Goal: Task Accomplishment & Management: Manage account settings

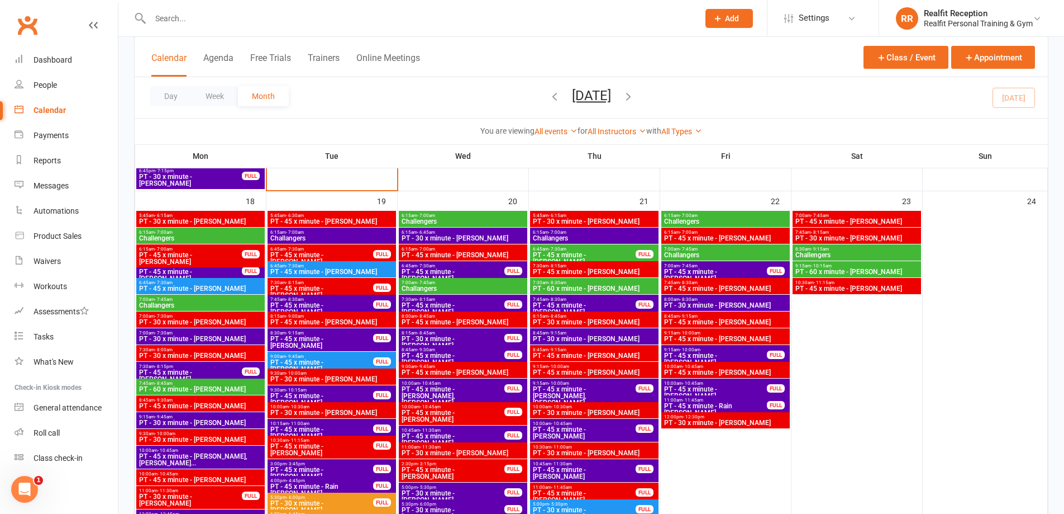
scroll to position [1341, 0]
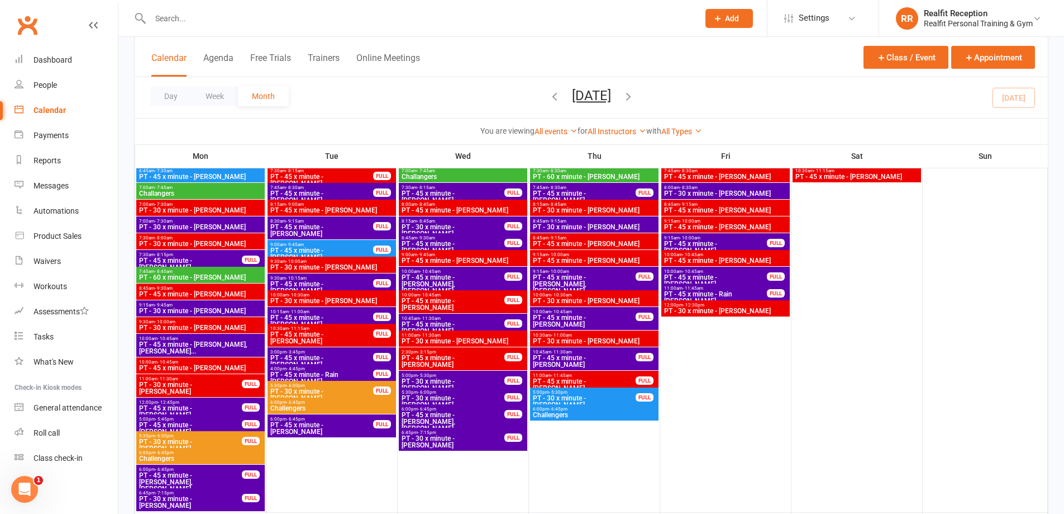
click at [348, 359] on span "PT - 45 x minute - [PERSON_NAME]" at bounding box center [322, 360] width 104 height 13
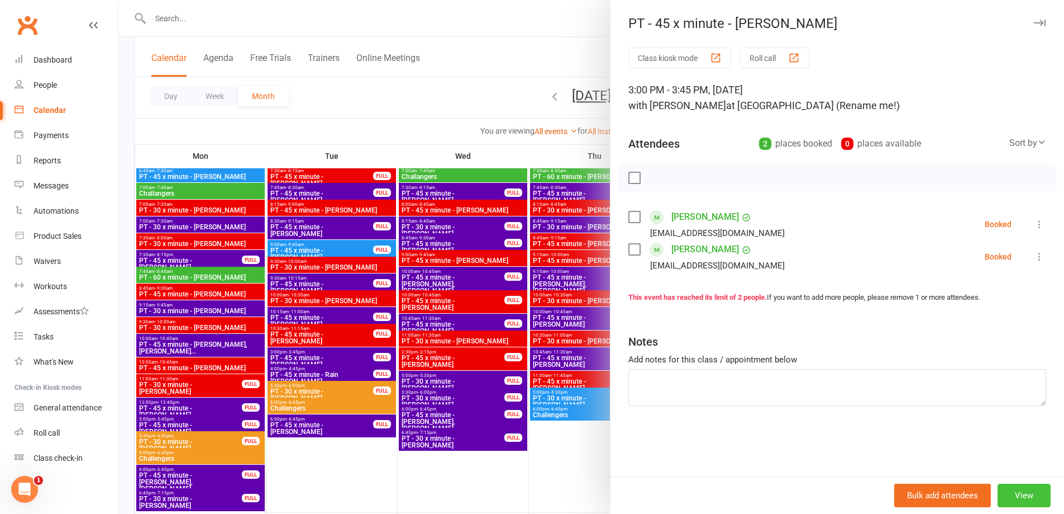
click at [1028, 496] on button "View" at bounding box center [1024, 494] width 53 height 23
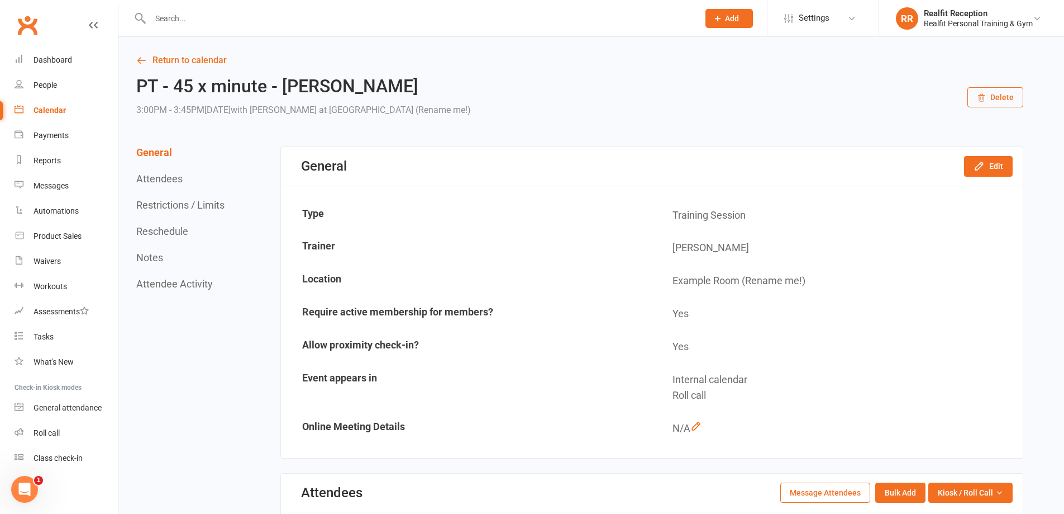
click at [1011, 99] on button "Delete" at bounding box center [996, 97] width 56 height 20
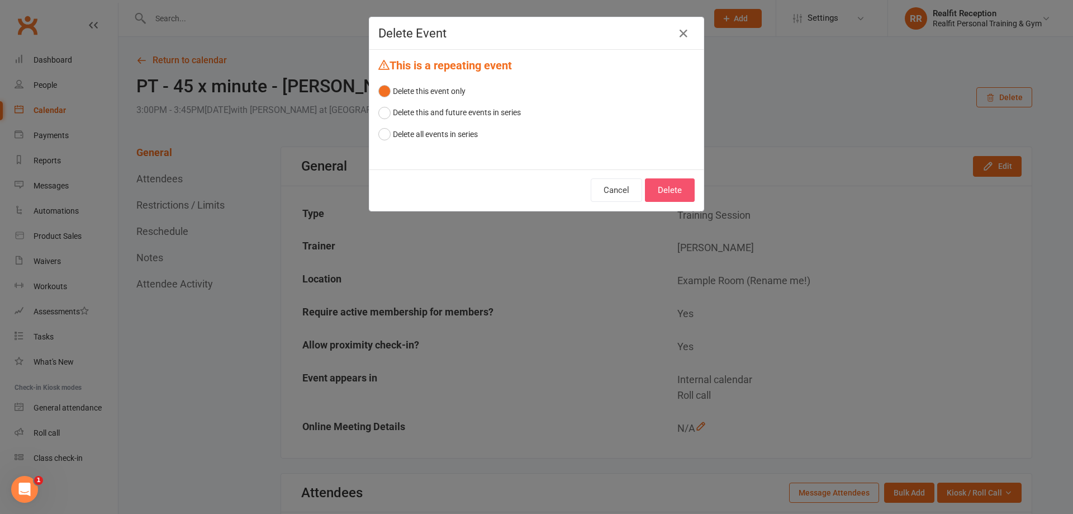
click at [678, 192] on button "Delete" at bounding box center [670, 189] width 50 height 23
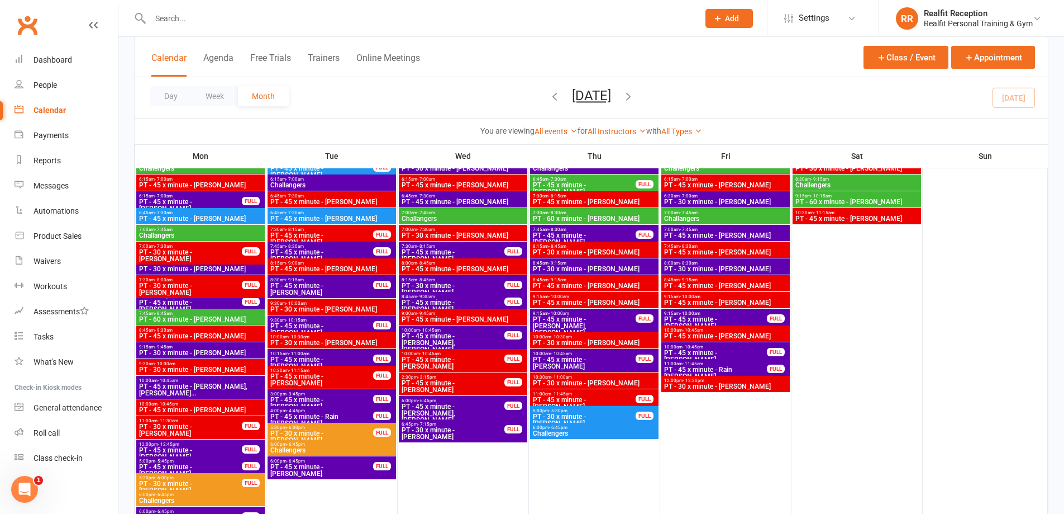
scroll to position [1676, 0]
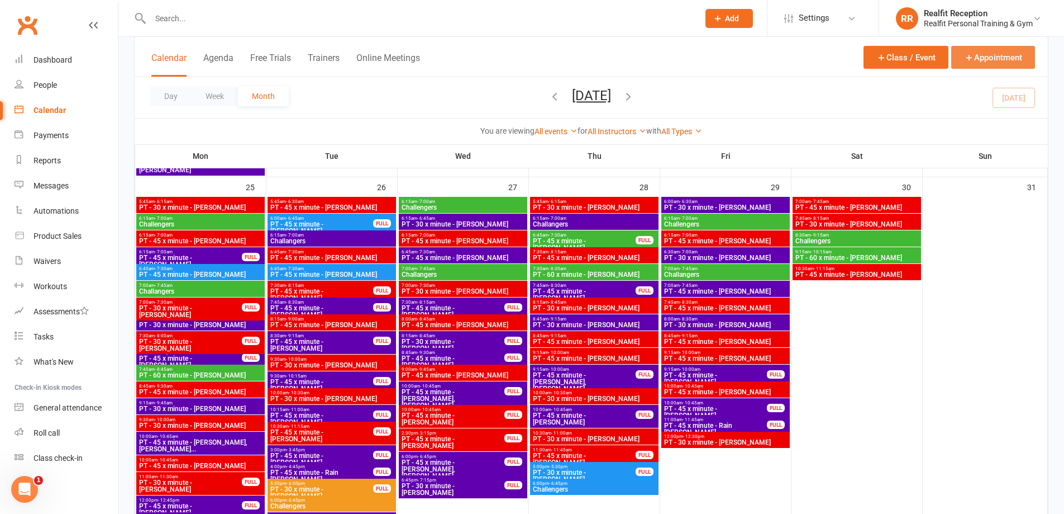
click at [992, 62] on button "Appointment" at bounding box center [994, 57] width 84 height 23
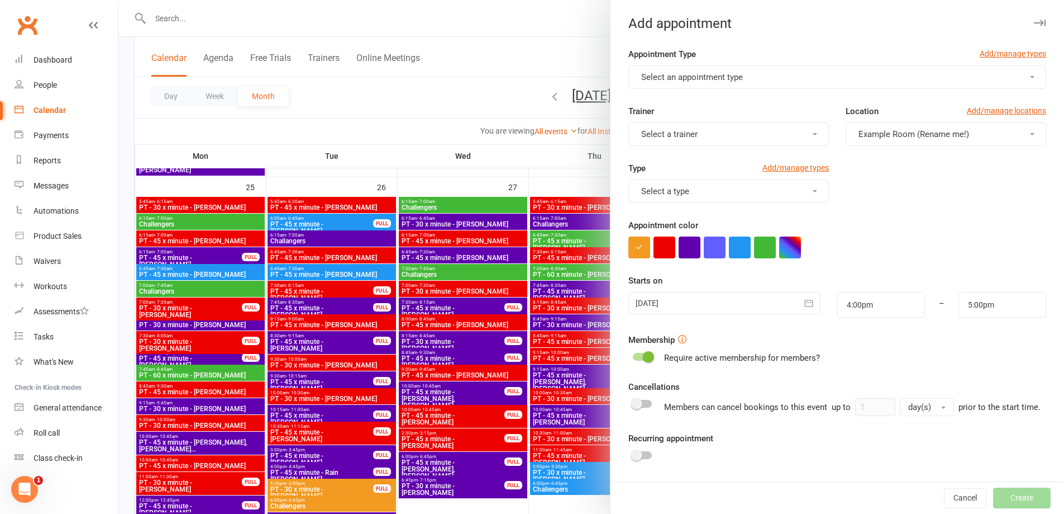
click at [735, 78] on span "Select an appointment type" at bounding box center [692, 77] width 102 height 10
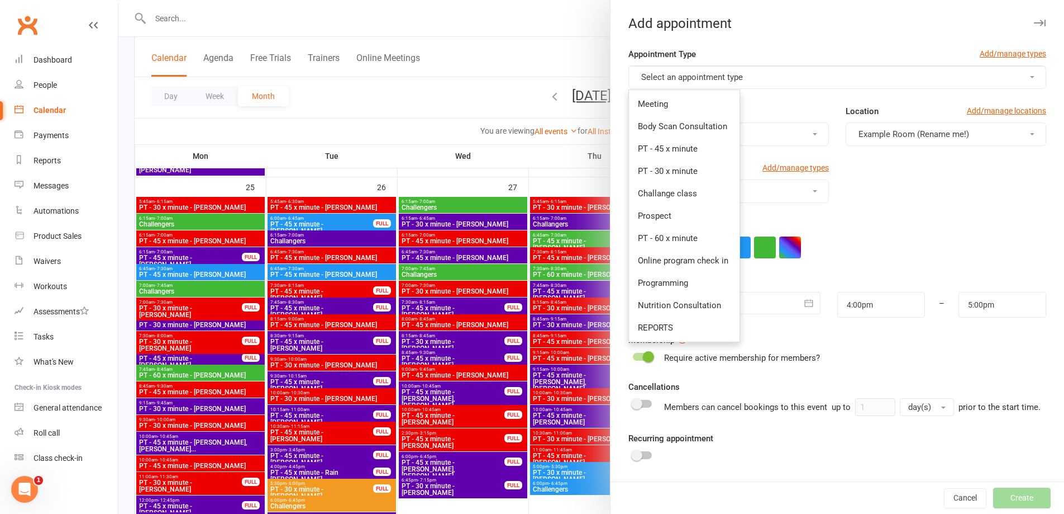
drag, startPoint x: 932, startPoint y: 237, endPoint x: 920, endPoint y: 261, distance: 27.0
click at [932, 238] on div at bounding box center [838, 247] width 418 height 22
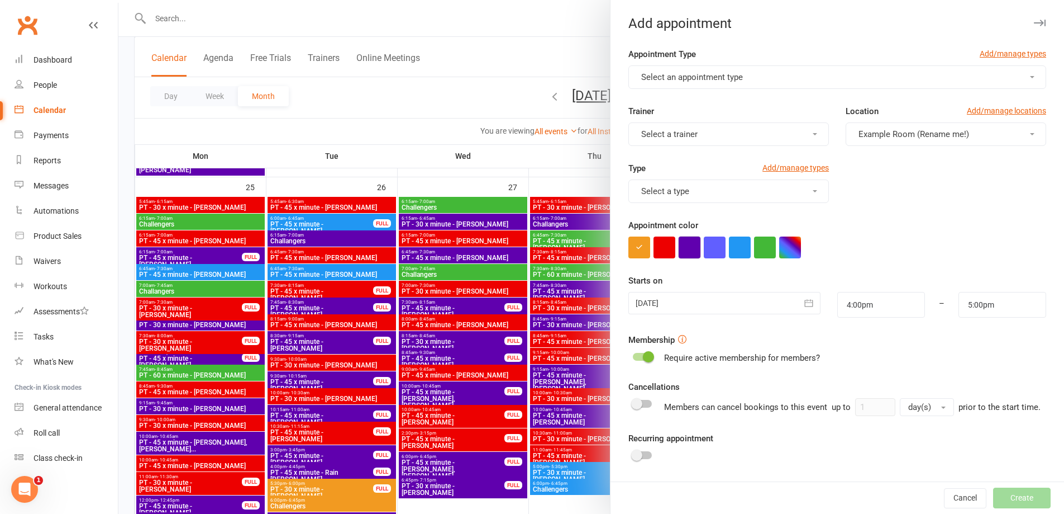
click at [686, 253] on button "button" at bounding box center [690, 247] width 22 height 22
click at [717, 197] on button "Select a type" at bounding box center [729, 190] width 201 height 23
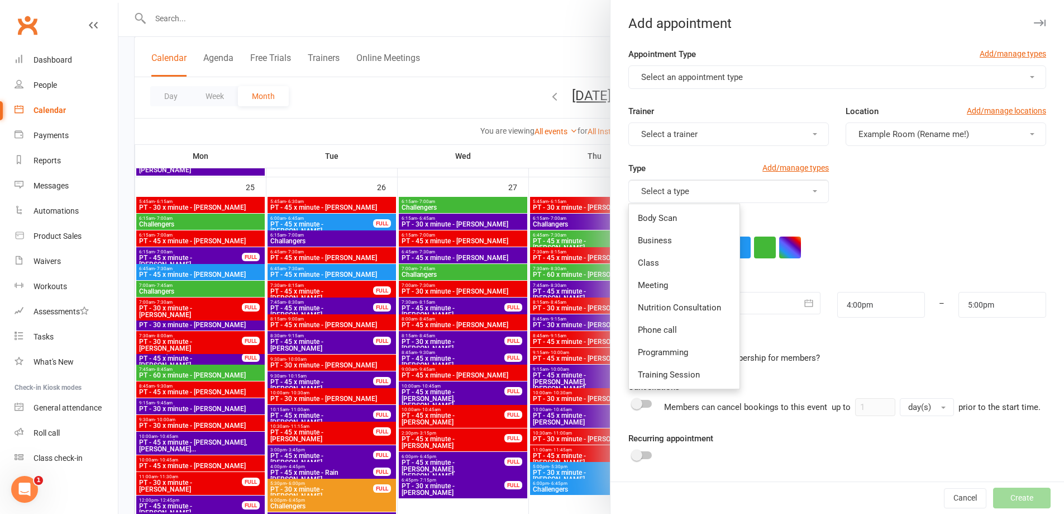
click at [974, 240] on div at bounding box center [838, 247] width 418 height 22
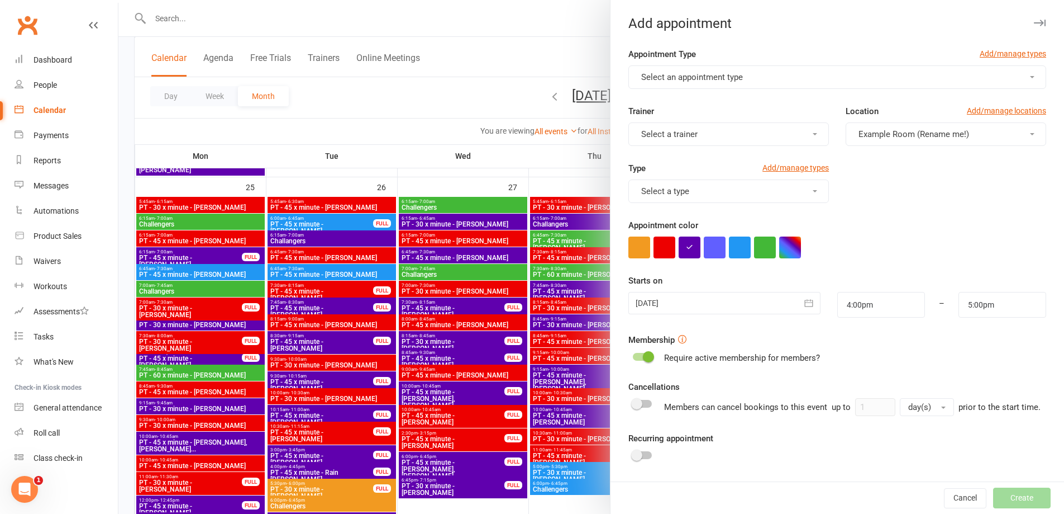
click at [687, 131] on span "Select a trainer" at bounding box center [669, 134] width 56 height 10
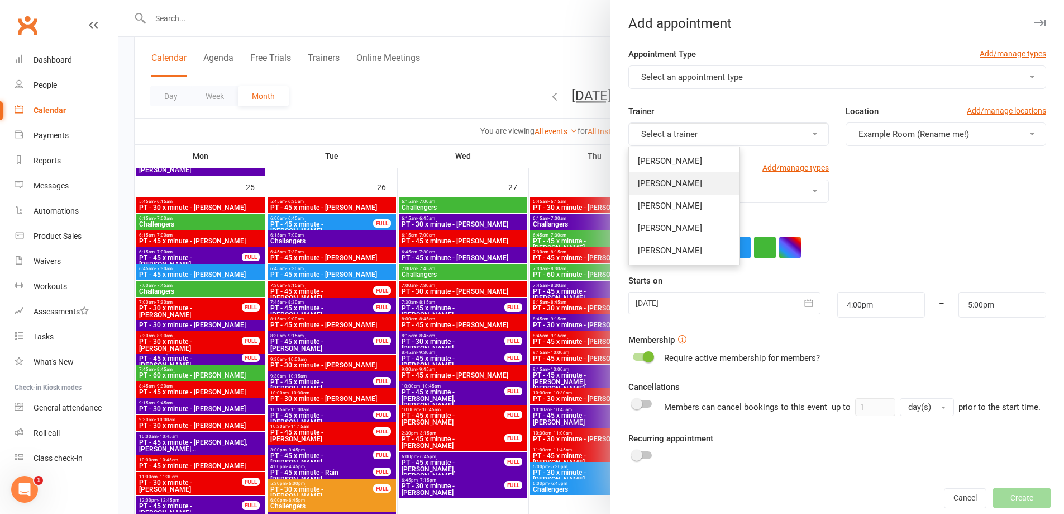
click at [689, 186] on link "[PERSON_NAME]" at bounding box center [684, 183] width 111 height 22
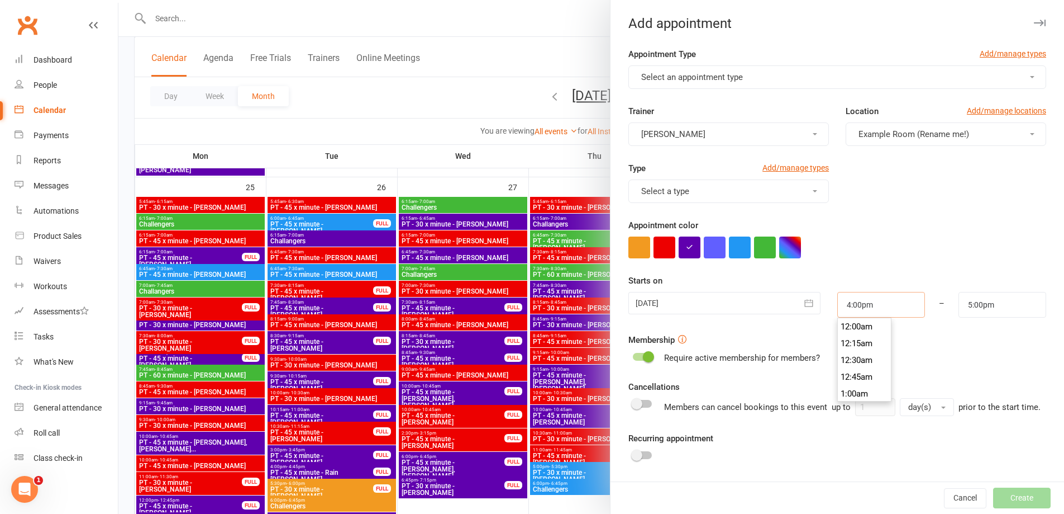
drag, startPoint x: 877, startPoint y: 306, endPoint x: 777, endPoint y: 290, distance: 101.2
click at [777, 290] on div "Starts on [DATE] [DATE] Sun Mon Tue Wed Thu Fri Sat 31 27 28 29 30 31 01 02 32 …" at bounding box center [838, 296] width 418 height 44
type input "1"
type input "2:00am"
type input "10"
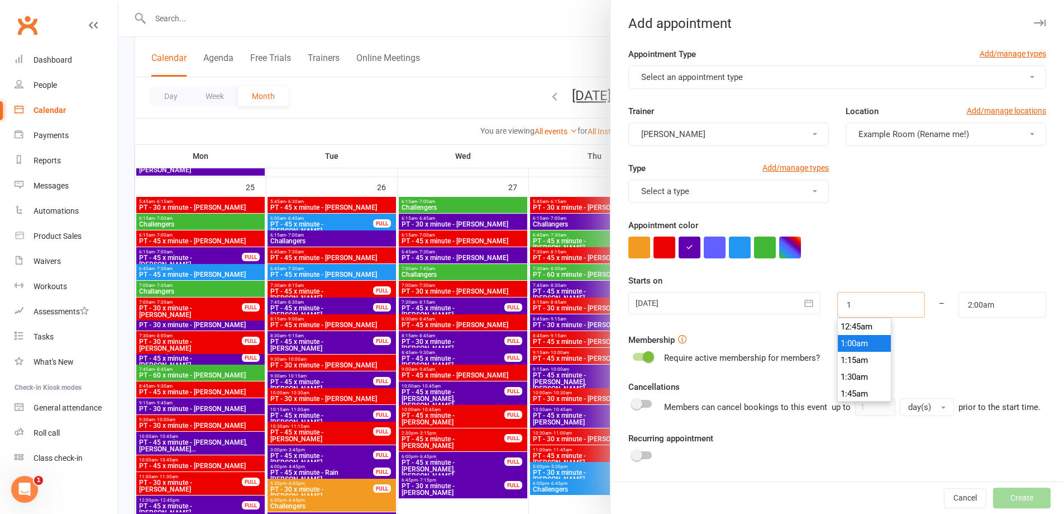
type input "11:00am"
type input "10.4"
type input "2:04am"
type input "10.45"
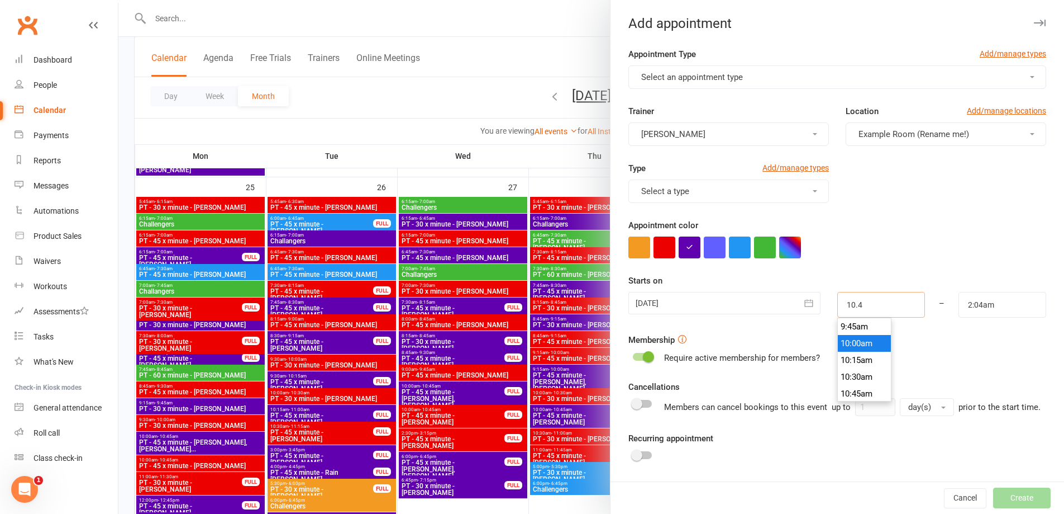
type input "11:45am"
type input "10:45am"
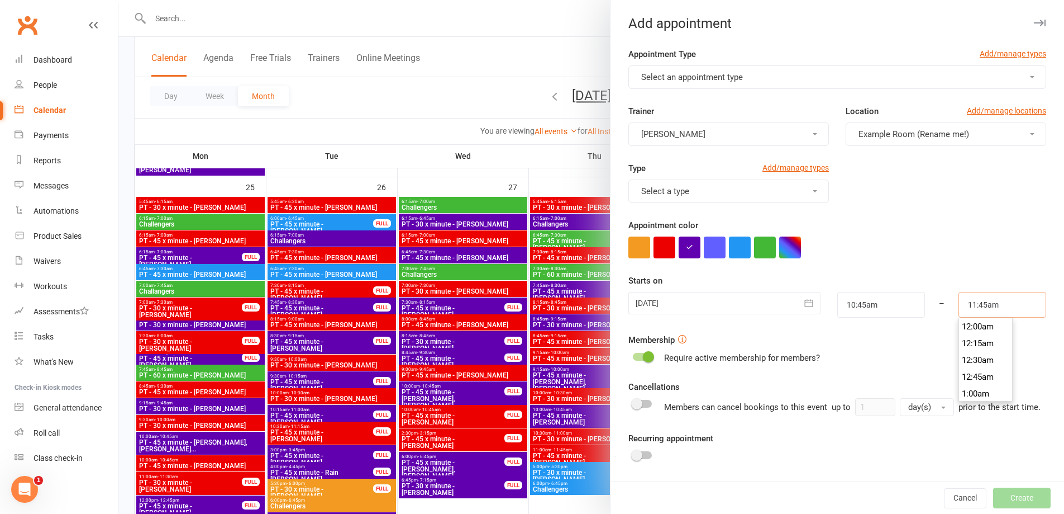
scroll to position [771, 0]
click at [894, 385] on div "Cancellations Members can cancel bookings to this event up to 1 day(s) prior to…" at bounding box center [838, 398] width 418 height 36
click at [677, 78] on span "Select an appointment type" at bounding box center [692, 77] width 102 height 10
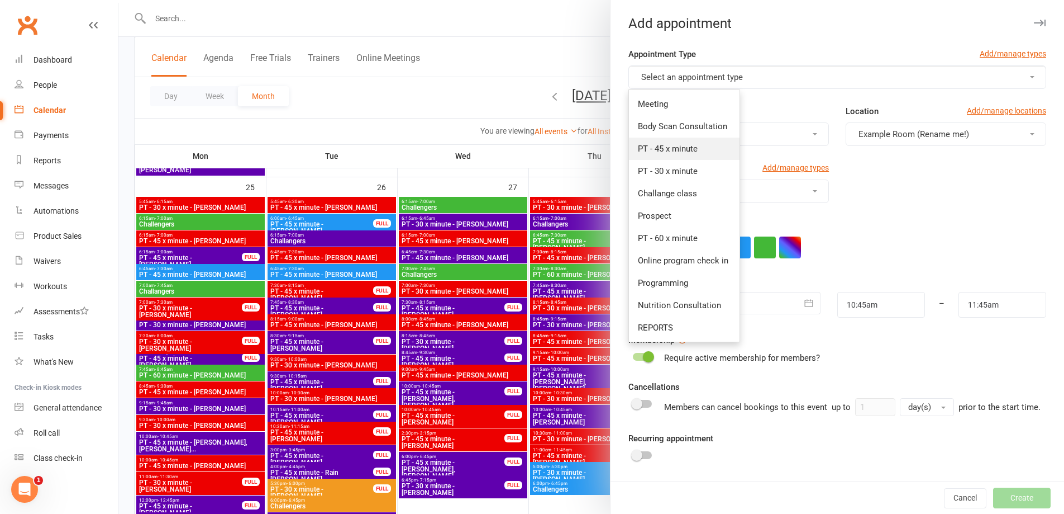
click at [686, 151] on span "PT - 45 x minute" at bounding box center [668, 149] width 60 height 10
type input "11:30am"
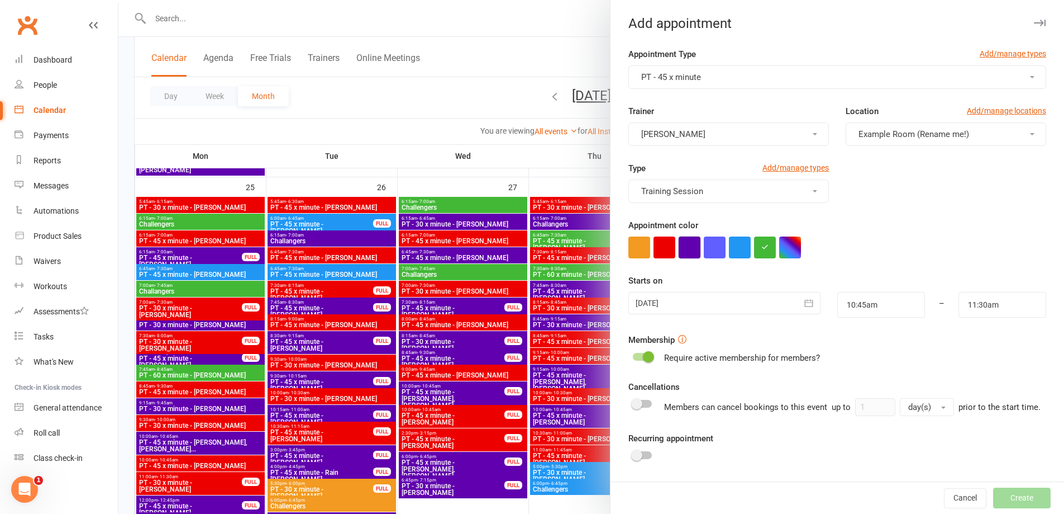
click at [685, 251] on button "button" at bounding box center [690, 247] width 22 height 22
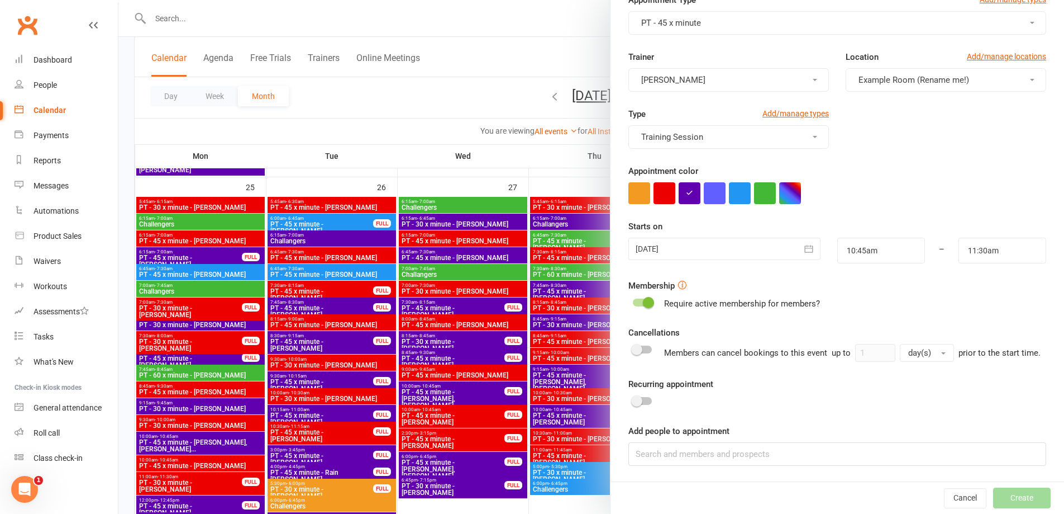
scroll to position [68, 0]
click at [840, 453] on input at bounding box center [838, 453] width 418 height 23
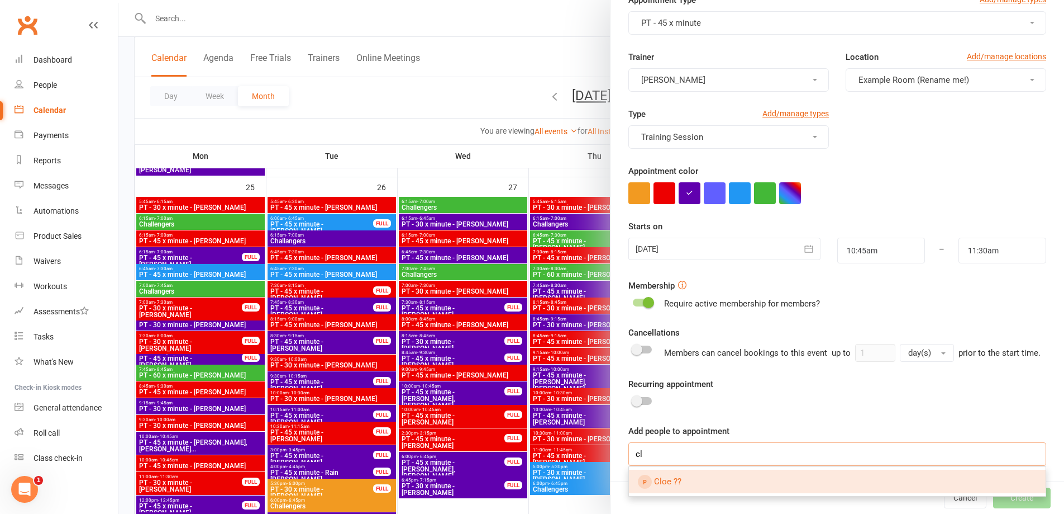
type input "c"
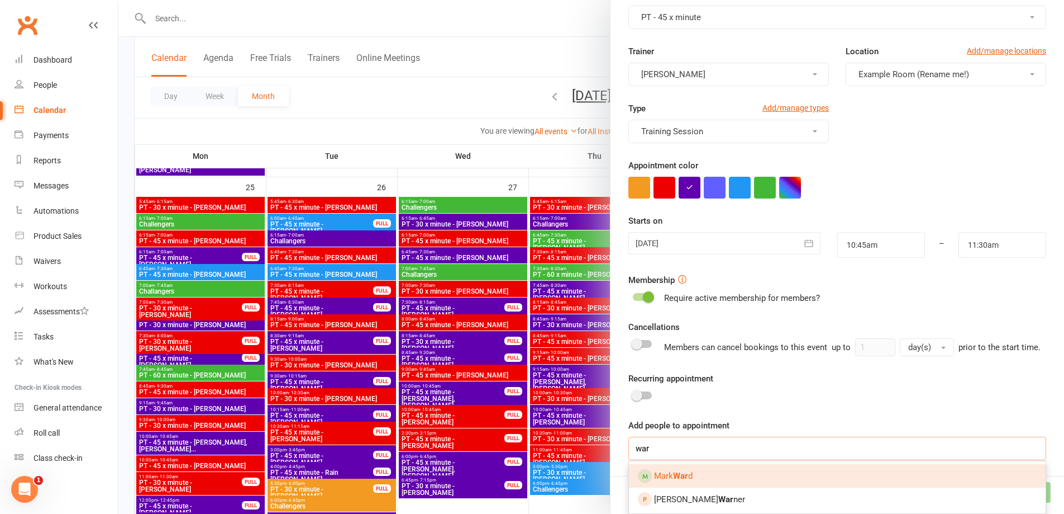
scroll to position [73, 0]
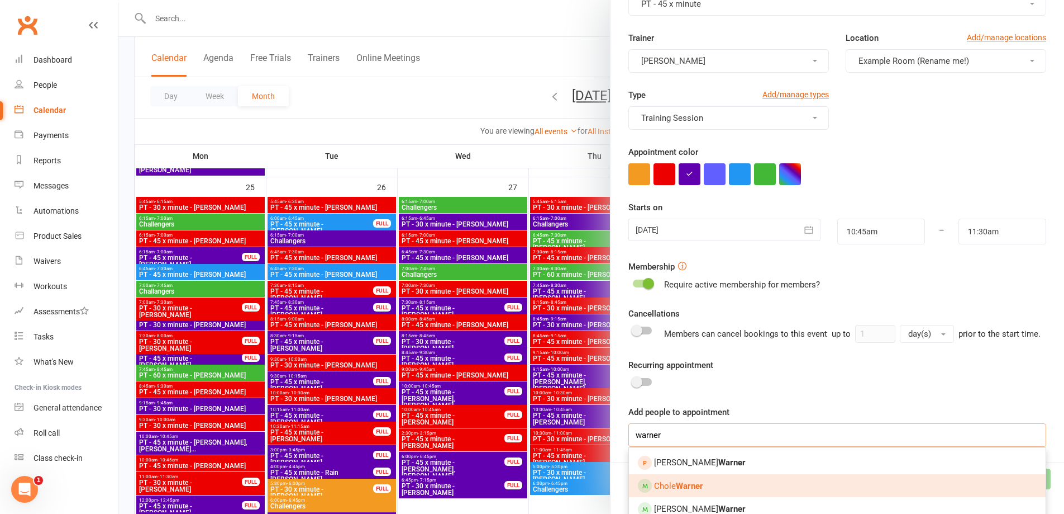
type input "warner"
click at [708, 497] on link "[PERSON_NAME]" at bounding box center [837, 485] width 417 height 23
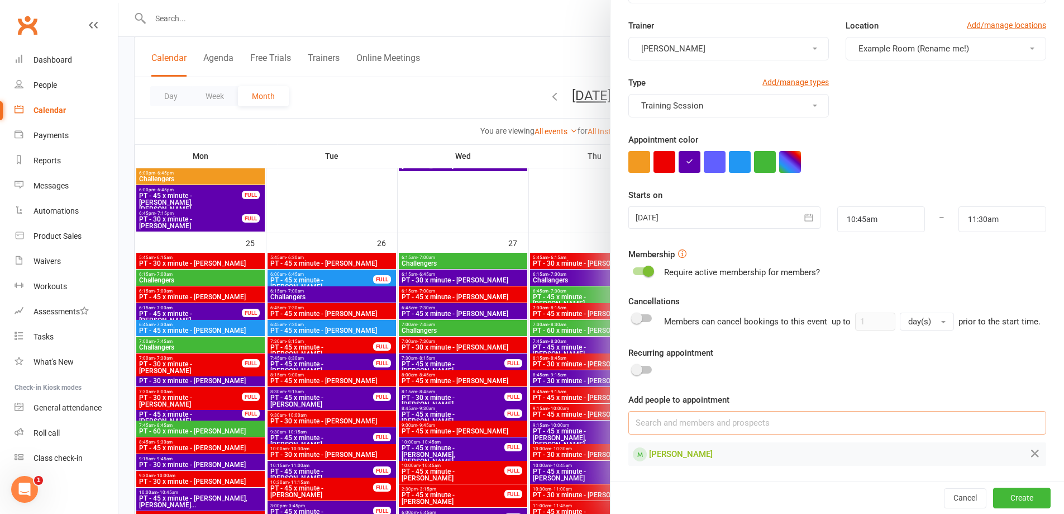
scroll to position [43, 0]
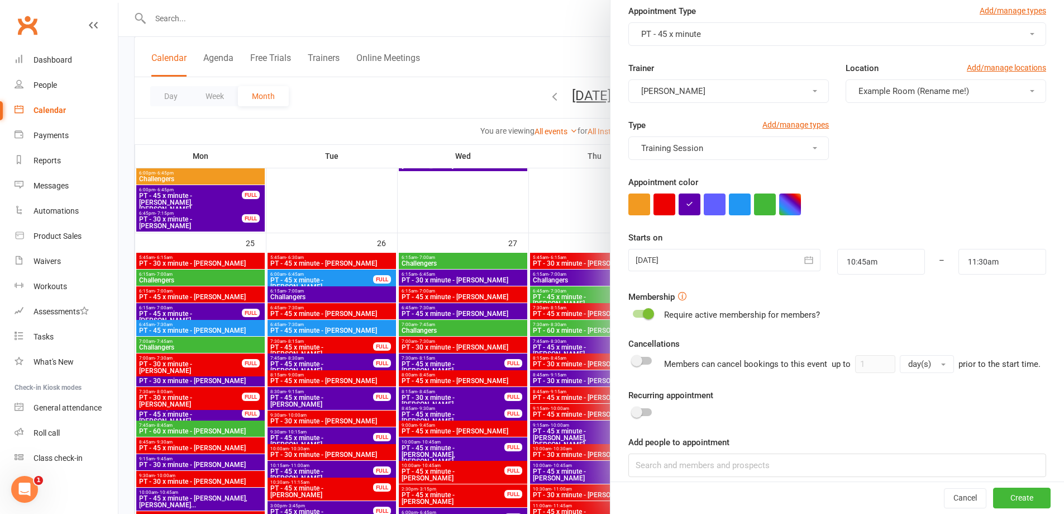
click at [708, 258] on div at bounding box center [725, 260] width 192 height 22
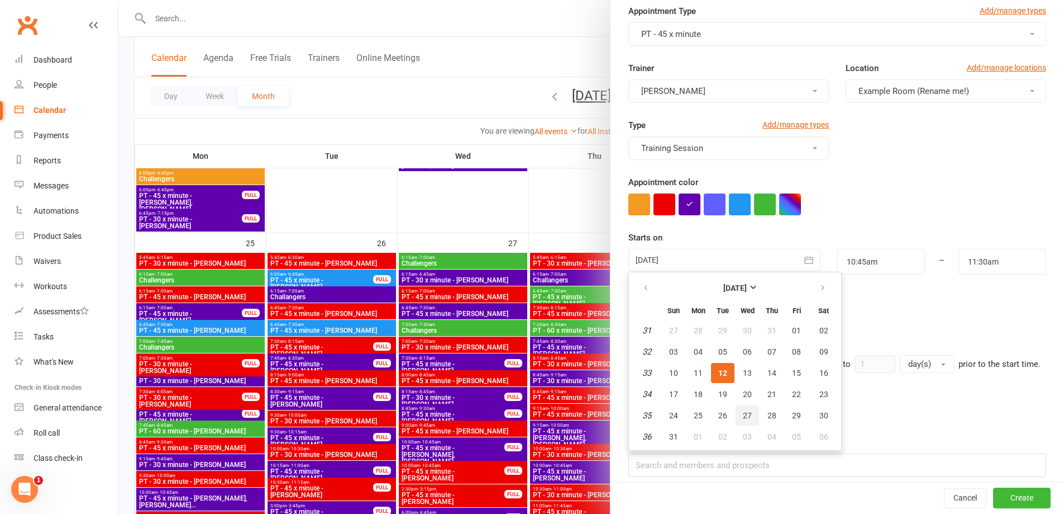
click at [745, 422] on button "27" at bounding box center [747, 415] width 23 height 20
type input "[DATE]"
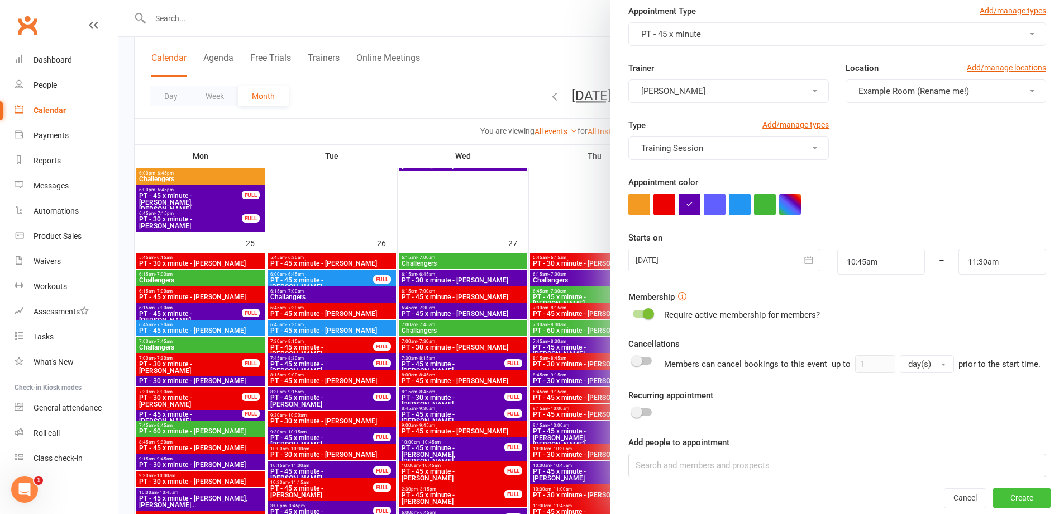
click at [1002, 500] on button "Create" at bounding box center [1022, 498] width 58 height 20
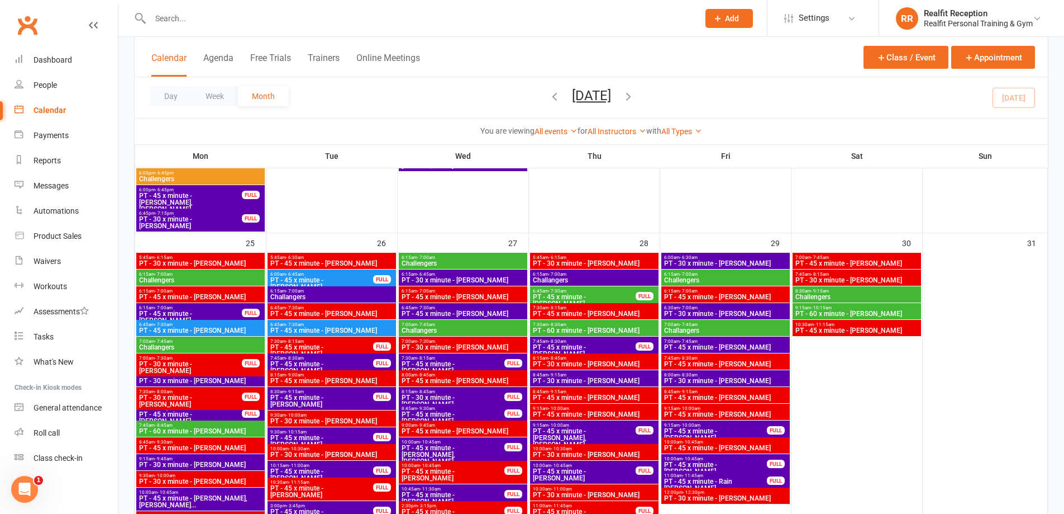
scroll to position [1732, 0]
